Goal: Information Seeking & Learning: Learn about a topic

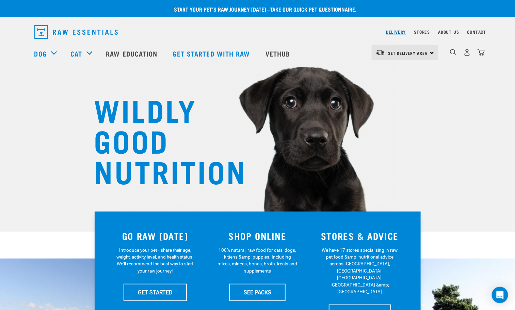
click at [404, 31] on link "Delivery" at bounding box center [396, 32] width 20 height 2
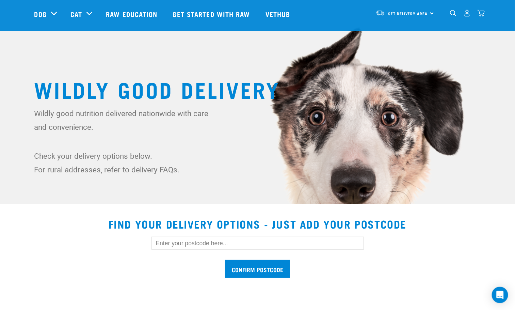
scroll to position [102, 0]
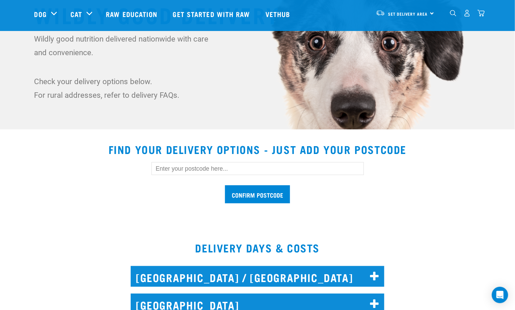
click at [216, 167] on input "text" at bounding box center [257, 168] width 212 height 13
paste input "Mangawhai Heads"
type input "Mangawhai Heads"
drag, startPoint x: 229, startPoint y: 169, endPoint x: 0, endPoint y: 208, distance: 231.9
click at [0, 208] on section "Find your delivery options - just add your postcode Mangawhai Heads Confirm pos…" at bounding box center [257, 177] width 515 height 85
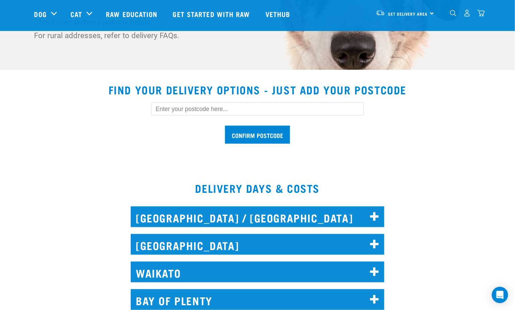
scroll to position [204, 0]
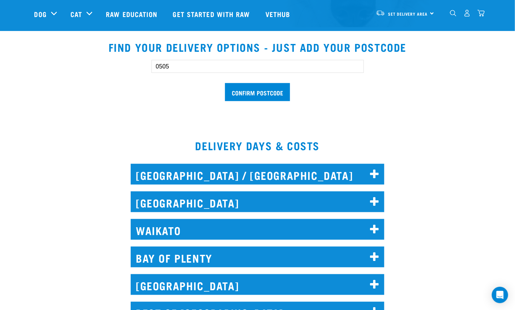
type input "0505"
click at [263, 99] on input "Confirm postcode" at bounding box center [257, 92] width 65 height 18
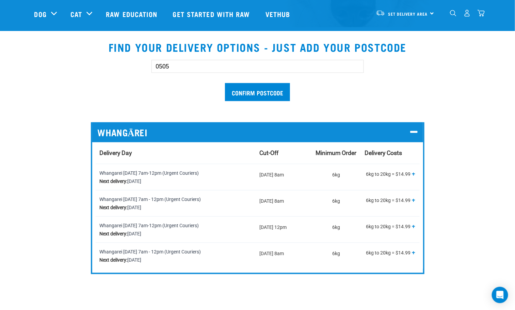
drag, startPoint x: 240, startPoint y: 71, endPoint x: 144, endPoint y: 70, distance: 96.0
click at [144, 70] on div "0505 Confirm postcode" at bounding box center [258, 77] width 234 height 56
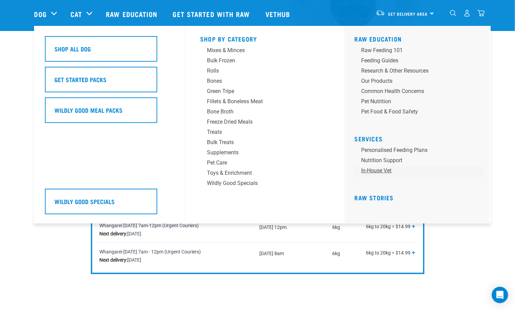
click at [368, 172] on link "In-house vet" at bounding box center [419, 171] width 129 height 10
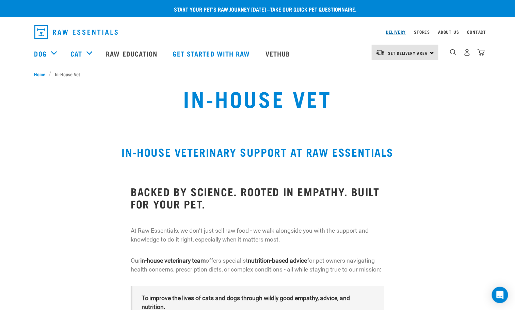
click at [399, 31] on link "Delivery" at bounding box center [396, 32] width 20 height 2
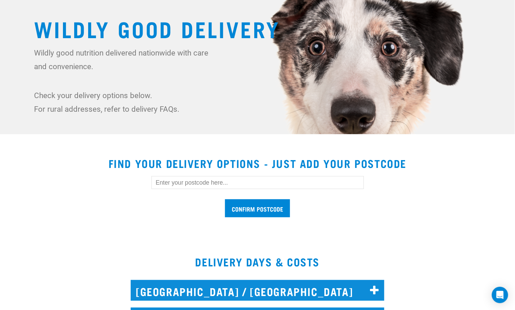
scroll to position [153, 0]
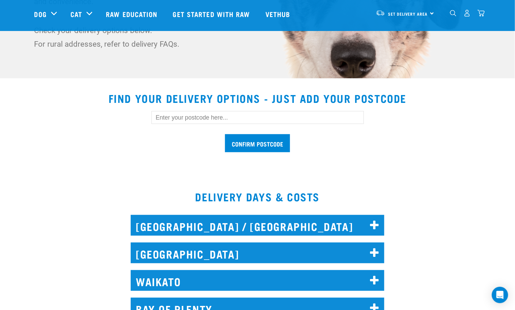
click at [257, 119] on input "text" at bounding box center [257, 117] width 212 height 13
drag, startPoint x: 366, startPoint y: 149, endPoint x: 356, endPoint y: 147, distance: 10.4
click at [366, 149] on div "Confirm postcode" at bounding box center [258, 128] width 234 height 56
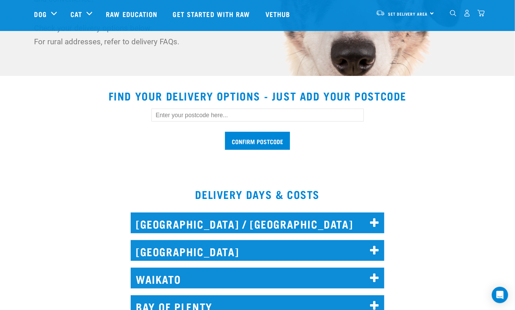
scroll to position [102, 0]
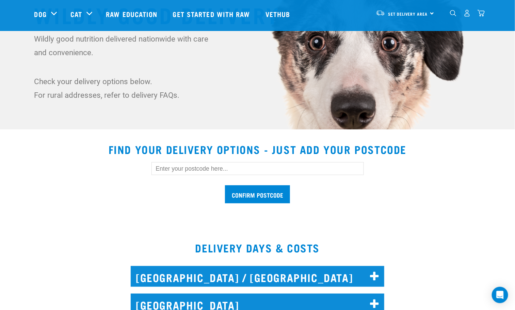
click at [450, 12] on img "dropdown navigation" at bounding box center [453, 13] width 6 height 6
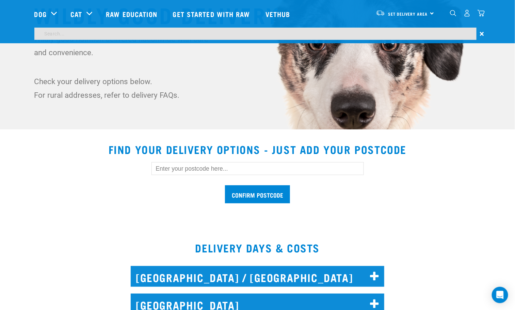
click at [471, 13] on div "0" at bounding box center [467, 12] width 35 height 15
click at [470, 14] on img "dropdown navigation" at bounding box center [467, 13] width 7 height 7
click at [481, 30] on span "×" at bounding box center [482, 34] width 4 height 12
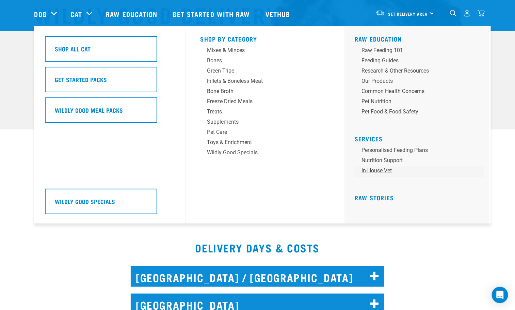
click at [394, 171] on link "In-house vet" at bounding box center [419, 171] width 129 height 10
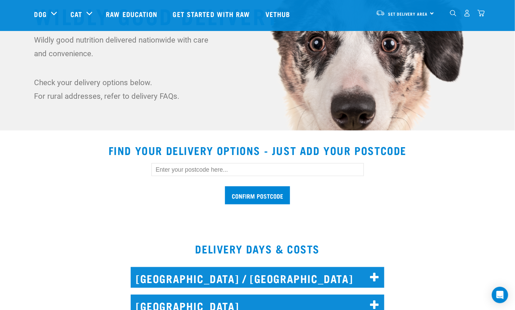
scroll to position [0, 0]
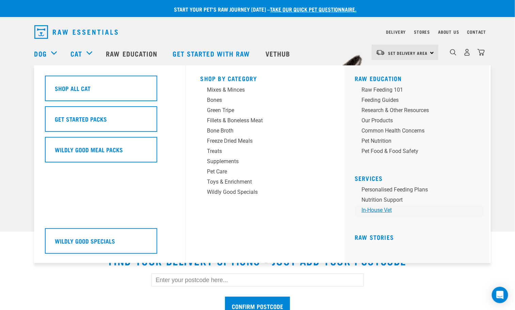
click at [387, 209] on link "In-house vet" at bounding box center [419, 211] width 129 height 10
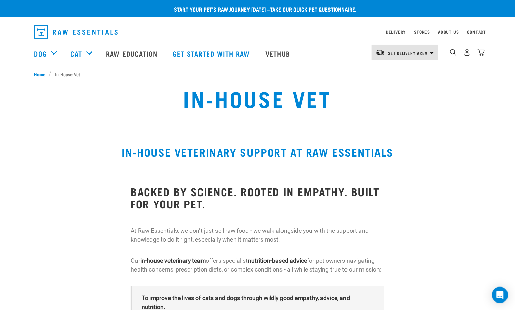
click at [77, 30] on img "dropdown navigation" at bounding box center [75, 32] width 83 height 14
drag, startPoint x: 500, startPoint y: 290, endPoint x: 502, endPoint y: 287, distance: 3.7
click at [503, 300] on div "Open Intercom Messenger" at bounding box center [500, 295] width 18 height 18
